Goal: Task Accomplishment & Management: Manage account settings

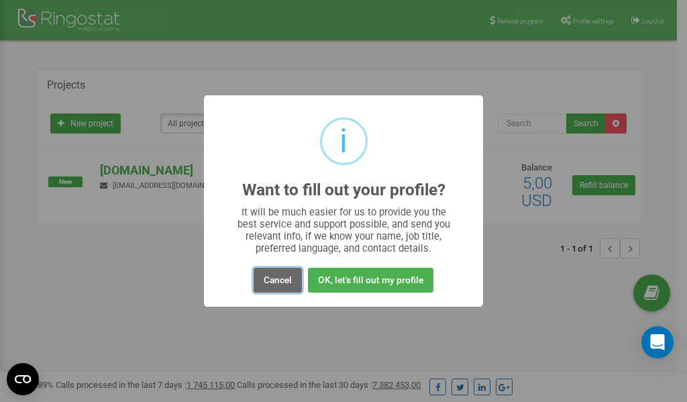
click at [283, 278] on button "Cancel" at bounding box center [278, 280] width 48 height 25
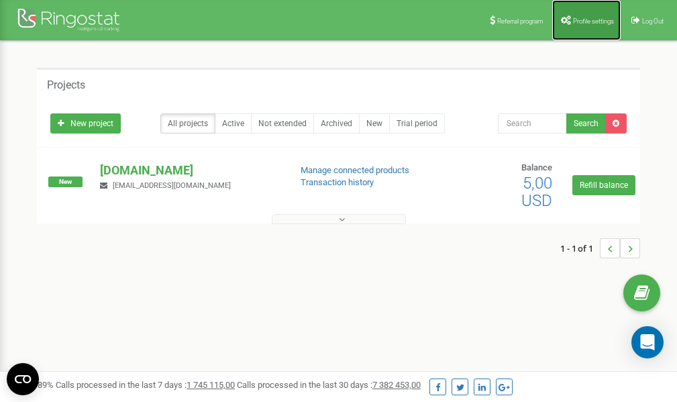
click at [590, 18] on span "Profile settings" at bounding box center [593, 20] width 41 height 7
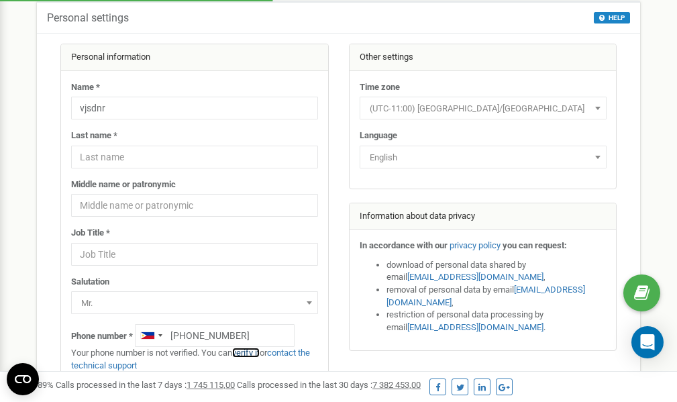
click at [250, 354] on link "verify it" at bounding box center [246, 353] width 28 height 10
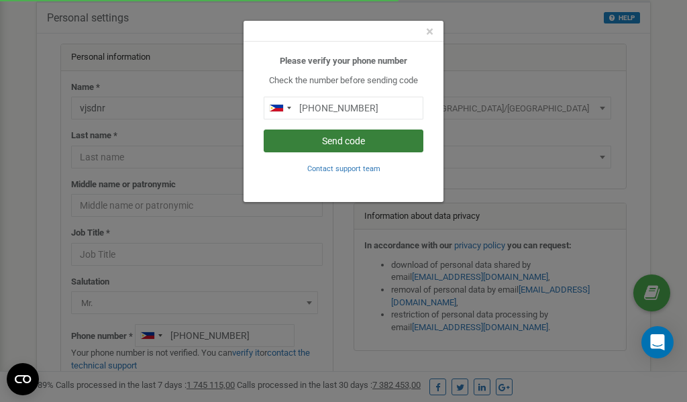
click at [311, 141] on button "Send code" at bounding box center [344, 140] width 160 height 23
